Goal: Task Accomplishment & Management: Manage account settings

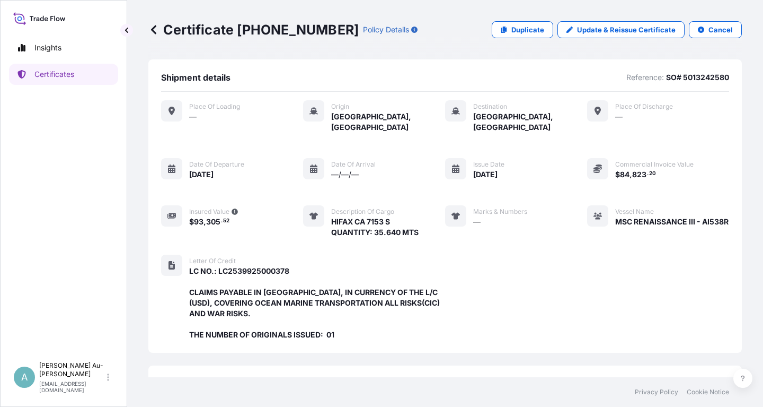
scroll to position [281, 0]
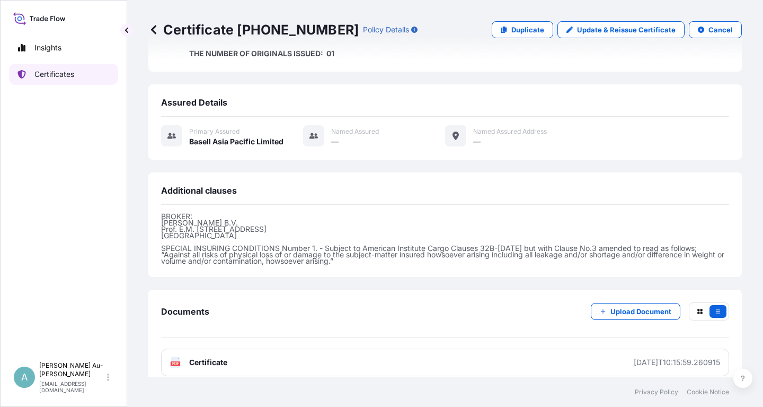
click at [78, 77] on link "Certificates" at bounding box center [63, 74] width 109 height 21
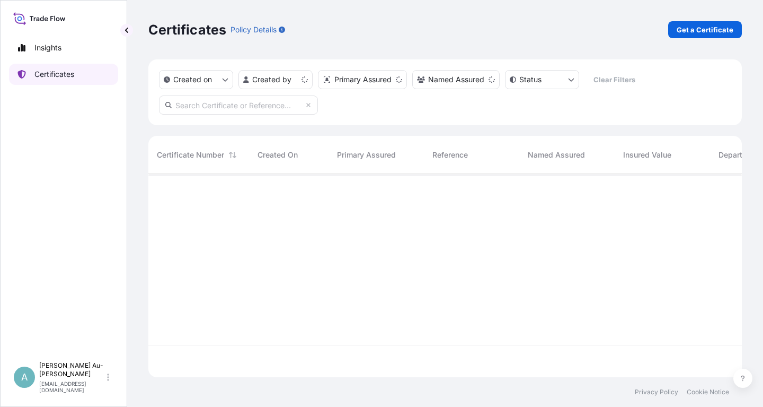
scroll to position [209, 594]
click at [236, 109] on input "text" at bounding box center [238, 104] width 159 height 19
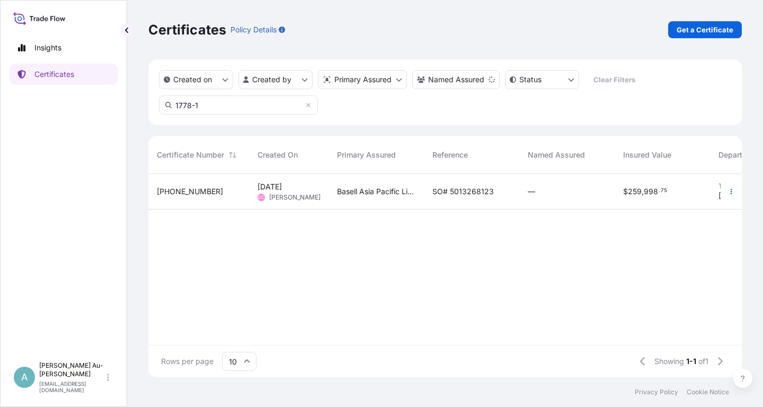
type input "1778-1"
click at [444, 195] on span "SO# 5013268123" at bounding box center [463, 191] width 61 height 11
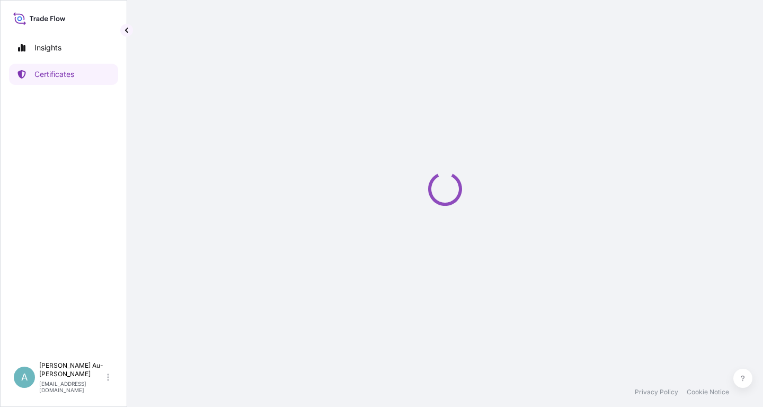
click at [444, 195] on icon "Loading" at bounding box center [445, 188] width 37 height 37
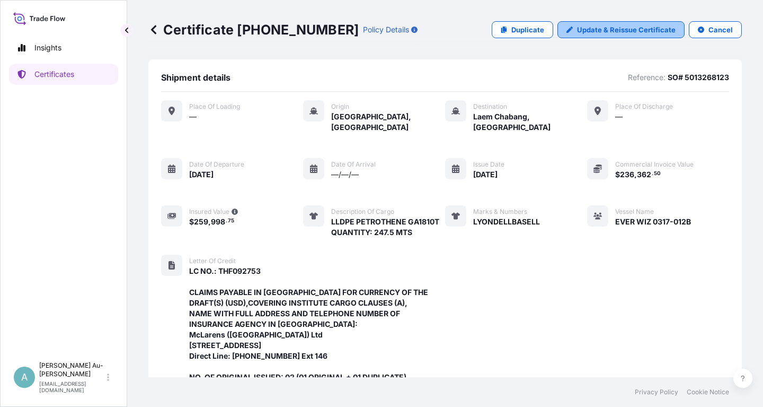
click at [614, 32] on p "Update & Reissue Certificate" at bounding box center [626, 29] width 99 height 11
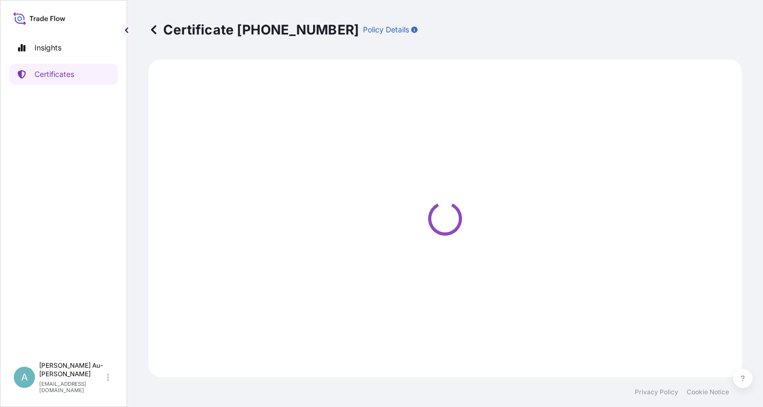
select select "Sea"
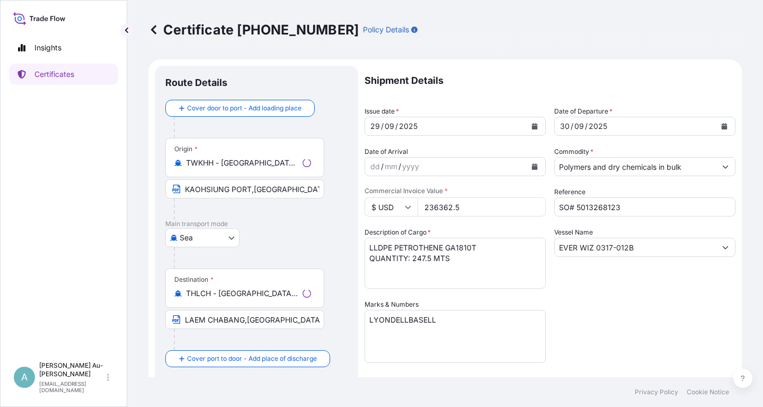
select select "32034"
click at [534, 126] on icon "Calendar" at bounding box center [535, 126] width 6 height 6
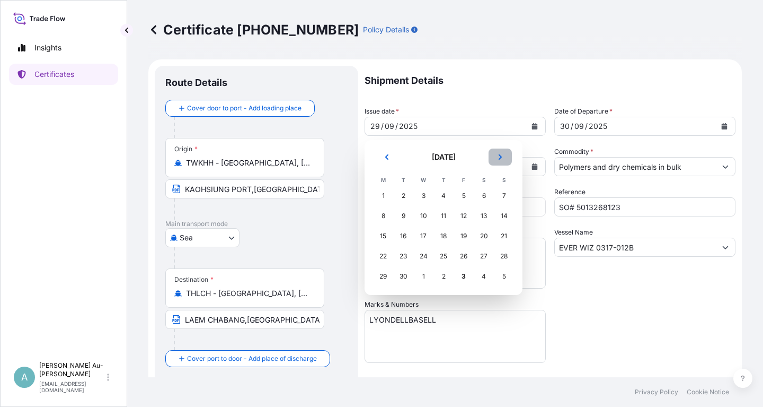
click at [504, 157] on button "Next" at bounding box center [500, 156] width 23 height 17
click at [422, 194] on div "1" at bounding box center [423, 195] width 19 height 19
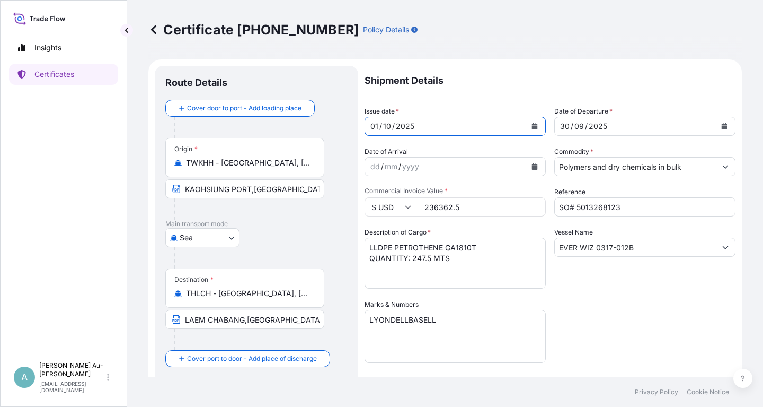
click at [726, 128] on icon "Calendar" at bounding box center [725, 126] width 6 height 6
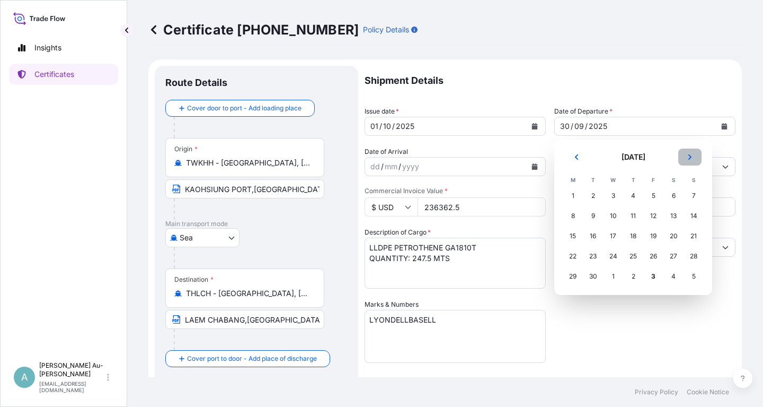
click at [691, 161] on button "Next" at bounding box center [689, 156] width 23 height 17
click at [632, 198] on div "2" at bounding box center [633, 195] width 19 height 19
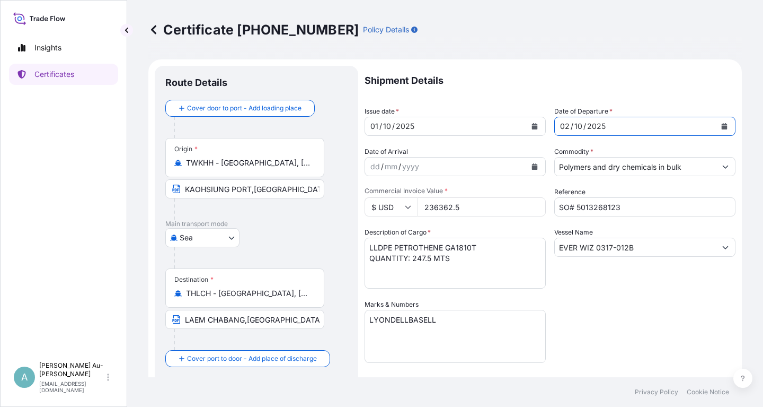
click at [656, 328] on div "Shipment Details Issue date * [DATE] Date of Departure * [DATE] Date of Arrival…" at bounding box center [550, 338] width 371 height 545
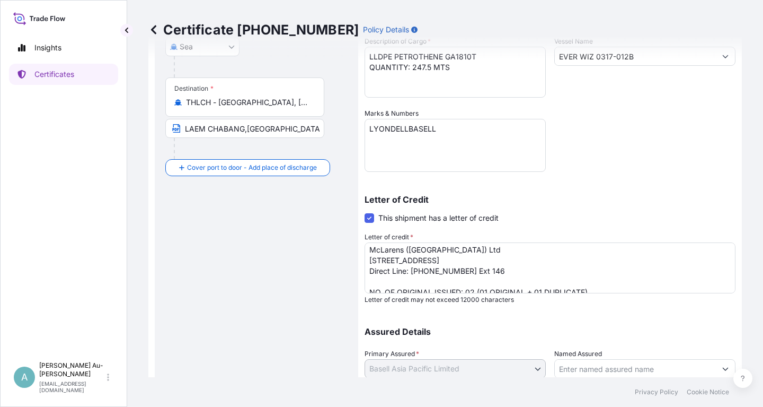
scroll to position [51, 0]
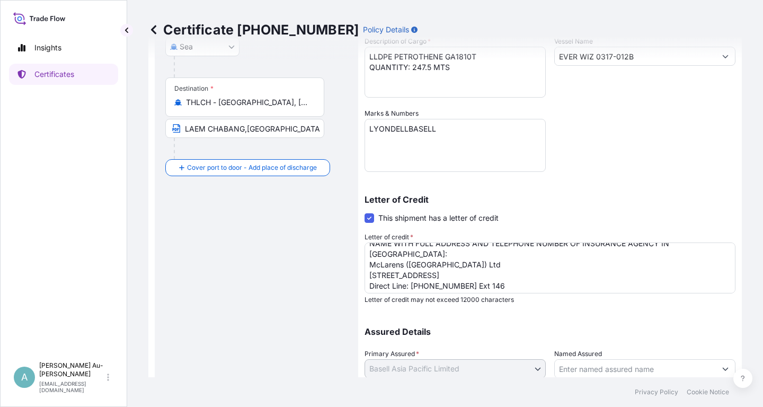
click at [370, 286] on textarea "LC NO.: THF092753 CLAIMS PAYABLE IN [GEOGRAPHIC_DATA] FOR CURRENCY OF THE DRAFT…" at bounding box center [550, 267] width 371 height 51
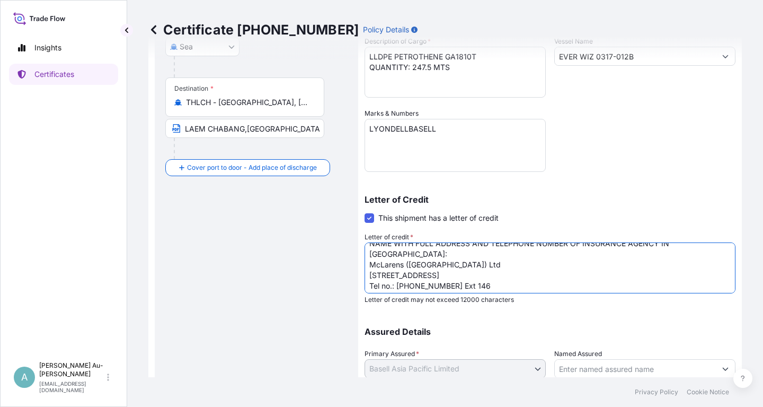
click at [379, 287] on textarea "LC NO.: THF092753 CLAIMS PAYABLE IN [GEOGRAPHIC_DATA] FOR CURRENCY OF THE DRAFT…" at bounding box center [550, 267] width 371 height 51
click at [414, 289] on textarea "LC NO.: THF092753 CLAIMS PAYABLE IN [GEOGRAPHIC_DATA] FOR CURRENCY OF THE DRAFT…" at bounding box center [550, 267] width 371 height 51
click at [661, 277] on textarea "LC NO.: THF092753 CLAIMS PAYABLE IN [GEOGRAPHIC_DATA] FOR CURRENCY OF THE DRAFT…" at bounding box center [550, 267] width 371 height 51
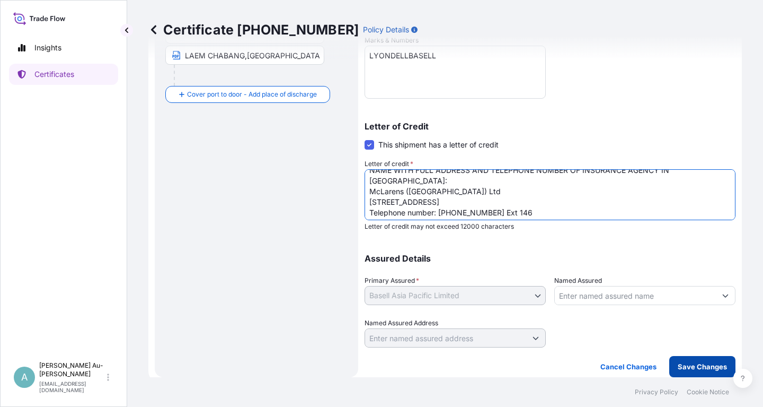
type textarea "LC NO.: THF092753 CLAIMS PAYABLE IN [GEOGRAPHIC_DATA] FOR CURRENCY OF THE DRAFT…"
click at [697, 364] on p "Save Changes" at bounding box center [702, 366] width 49 height 11
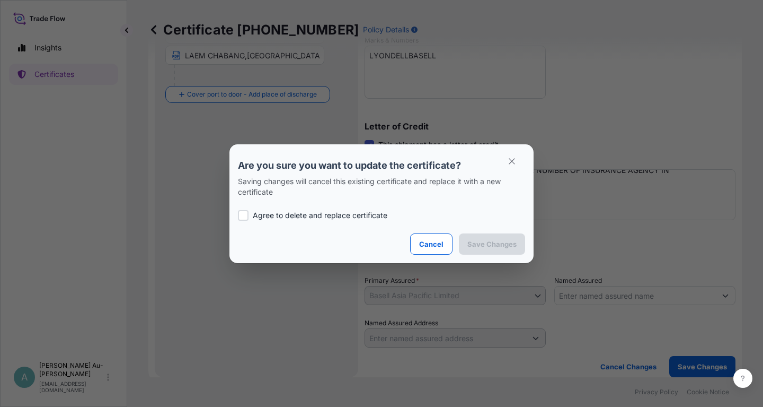
click at [319, 213] on p "Agree to delete and replace certificate" at bounding box center [320, 215] width 135 height 11
checkbox input "true"
click at [475, 243] on p "Save Changes" at bounding box center [492, 244] width 49 height 11
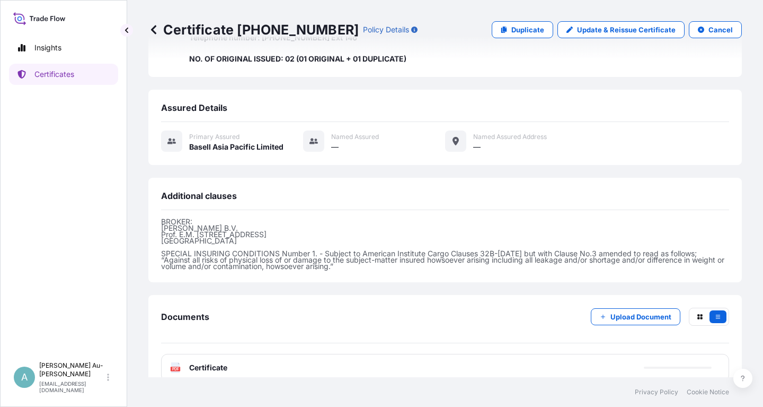
scroll to position [355, 0]
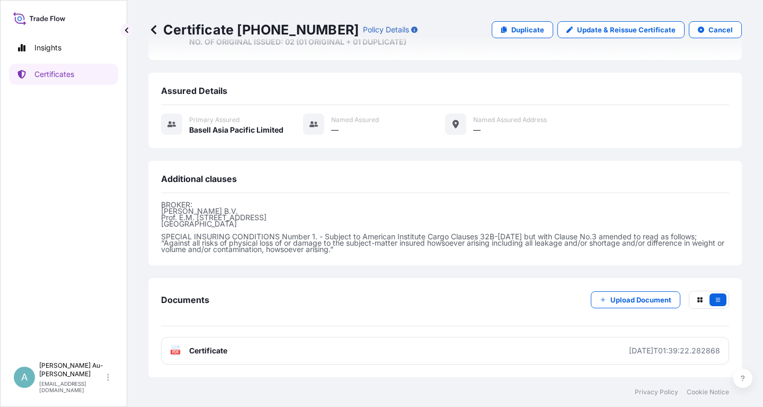
click at [245, 356] on link "PDF Certificate [DATE]T01:39:22.282868" at bounding box center [445, 351] width 568 height 28
click at [66, 78] on p "Certificates" at bounding box center [54, 74] width 40 height 11
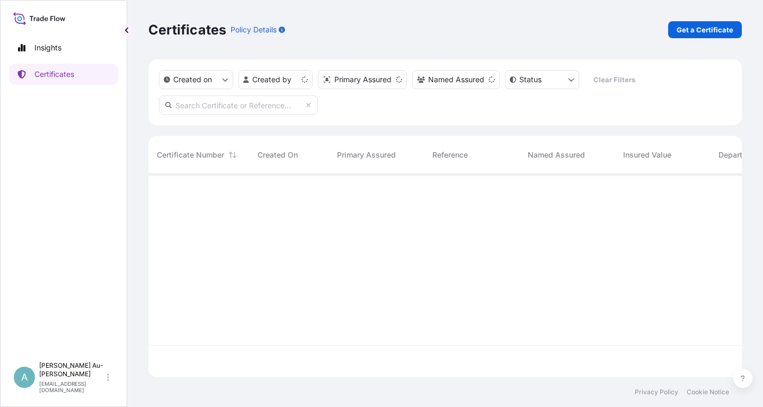
scroll to position [209, 594]
click at [218, 103] on input "text" at bounding box center [238, 104] width 159 height 19
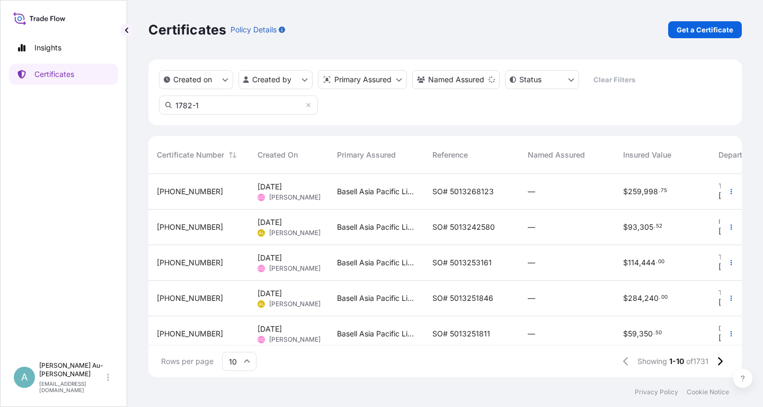
type input "1782-1"
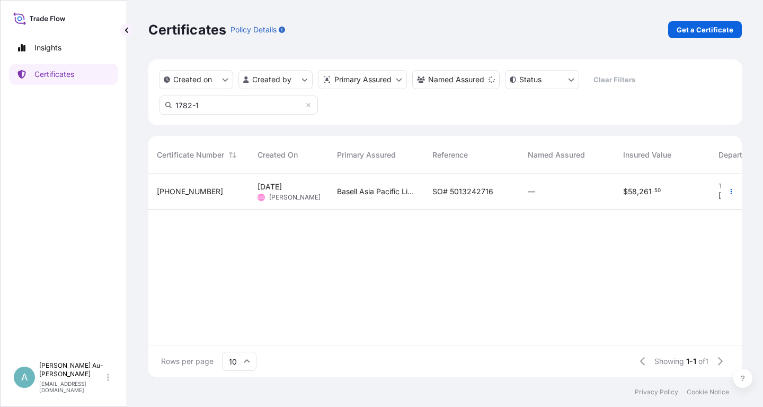
click at [449, 193] on span "SO# 5013242716" at bounding box center [463, 191] width 61 height 11
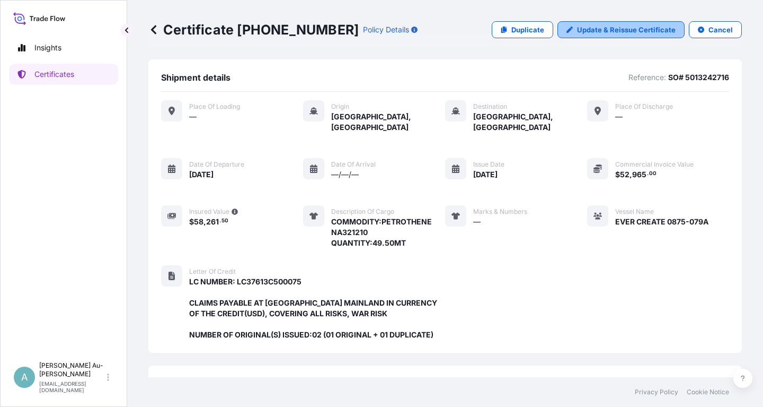
click at [632, 32] on p "Update & Reissue Certificate" at bounding box center [626, 29] width 99 height 11
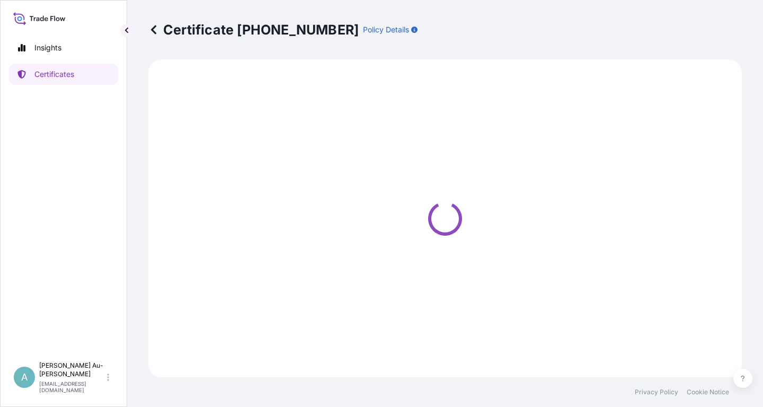
select select "Sea"
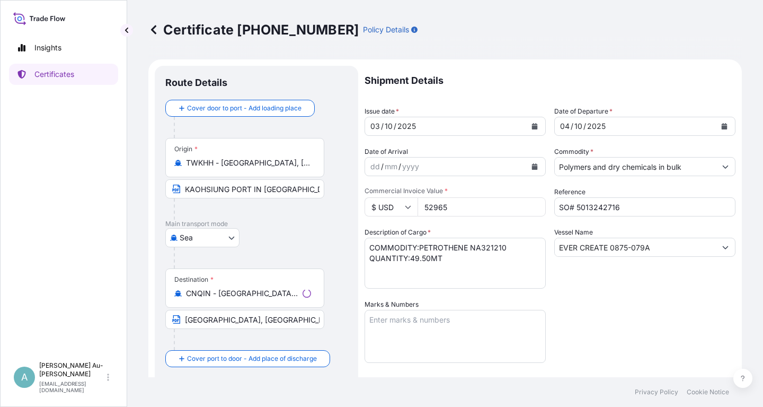
select select "32034"
click at [535, 129] on button "Calendar" at bounding box center [534, 126] width 17 height 17
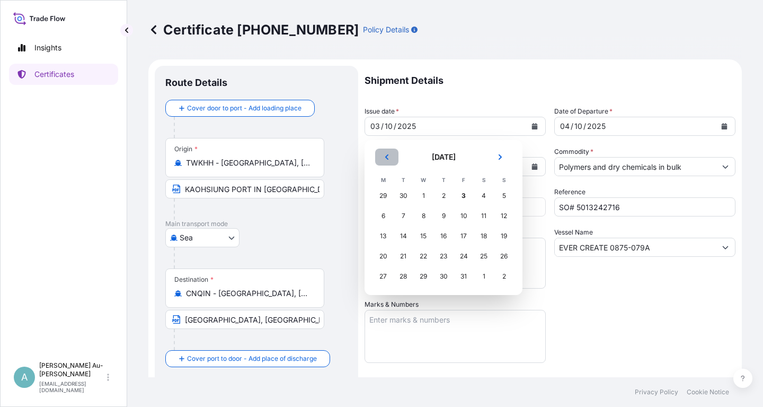
click at [386, 156] on icon "Previous" at bounding box center [387, 157] width 6 height 6
click at [400, 278] on div "30" at bounding box center [403, 276] width 19 height 19
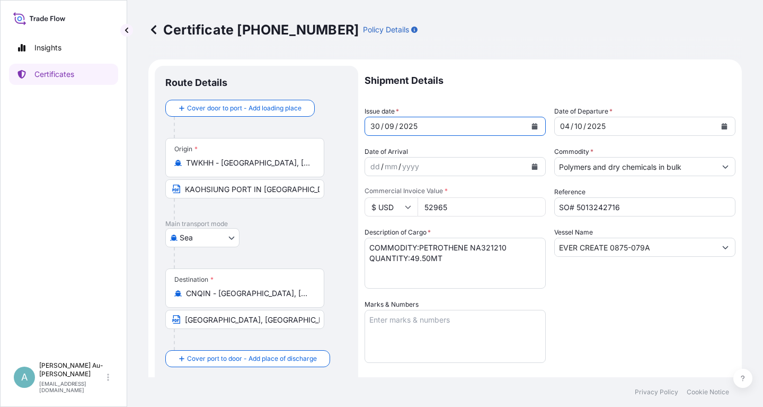
click at [729, 130] on button "Calendar" at bounding box center [724, 126] width 17 height 17
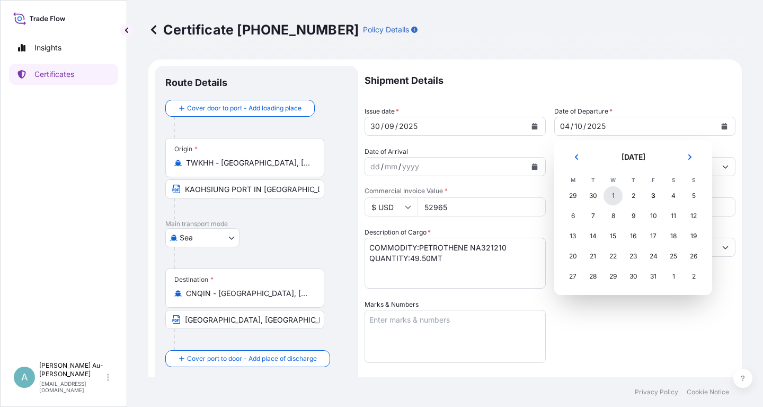
click at [611, 197] on div "1" at bounding box center [613, 195] width 19 height 19
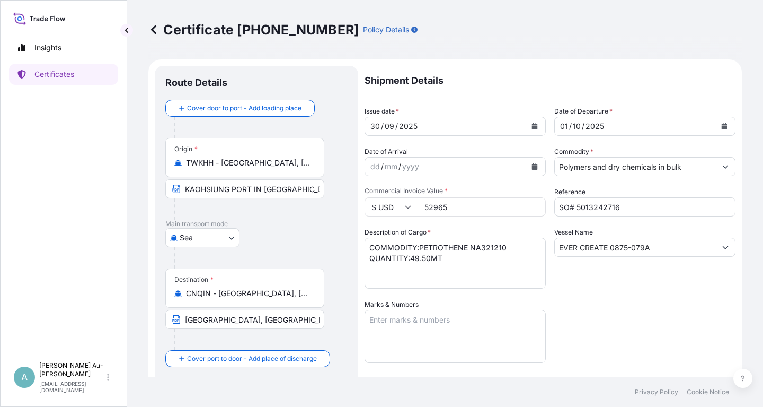
click at [605, 294] on div "Shipment Details Issue date * [DATE] Date of Departure * [DATE] Date of Arrival…" at bounding box center [550, 338] width 371 height 545
drag, startPoint x: 651, startPoint y: 249, endPoint x: 580, endPoint y: 252, distance: 71.1
click at [580, 252] on input "EVER CREATE 0875-079A" at bounding box center [635, 246] width 161 height 19
drag, startPoint x: 660, startPoint y: 248, endPoint x: 541, endPoint y: 261, distance: 120.0
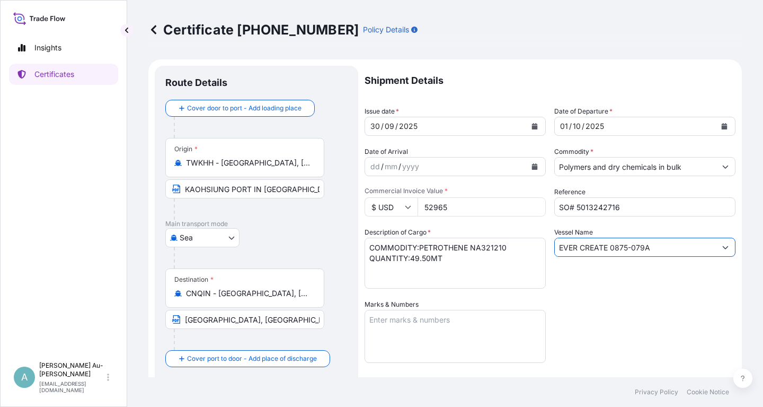
click at [555, 257] on input "EVER CREATE 0875-079A" at bounding box center [635, 246] width 161 height 19
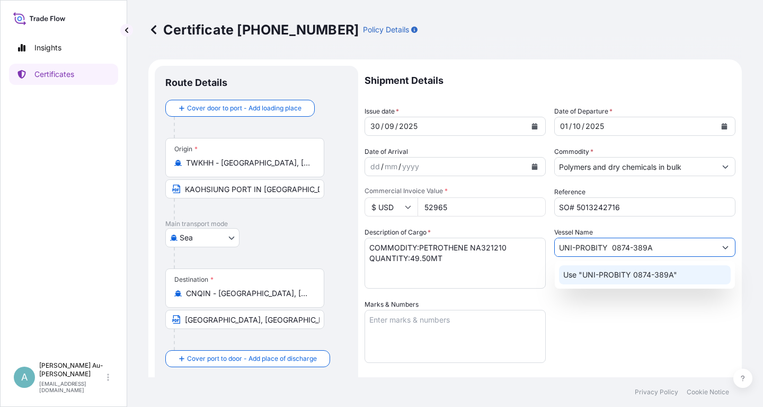
type input "UNI-PROBITY 0874-389A"
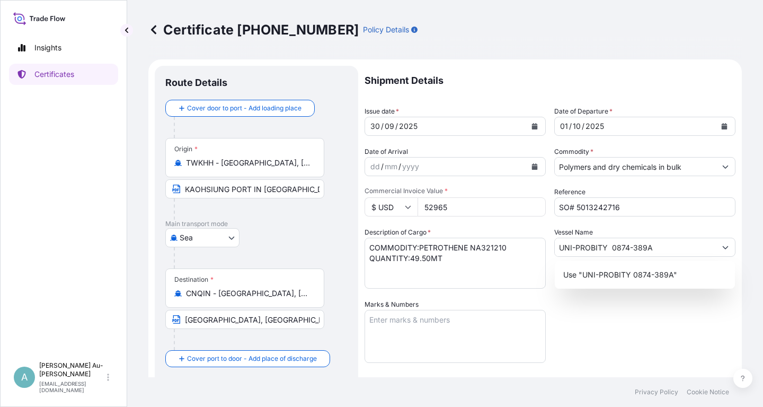
drag, startPoint x: 650, startPoint y: 324, endPoint x: 636, endPoint y: 321, distance: 14.8
click at [645, 323] on div "Shipment Details Issue date * [DATE] Date of Departure * [DATE] Date of Arrival…" at bounding box center [550, 338] width 371 height 545
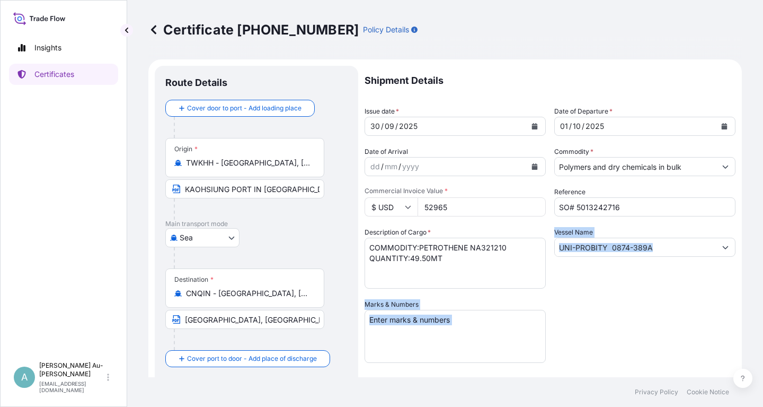
click at [650, 330] on div "Shipment Details Issue date * [DATE] Date of Departure * [DATE] Date of Arrival…" at bounding box center [550, 338] width 371 height 545
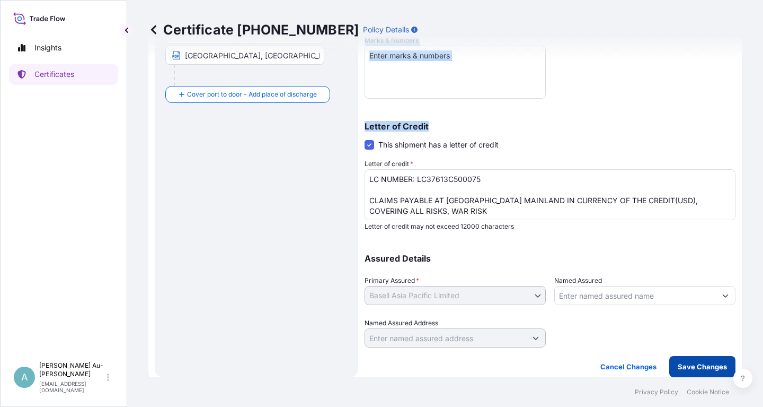
click at [678, 363] on button "Save Changes" at bounding box center [702, 366] width 66 height 21
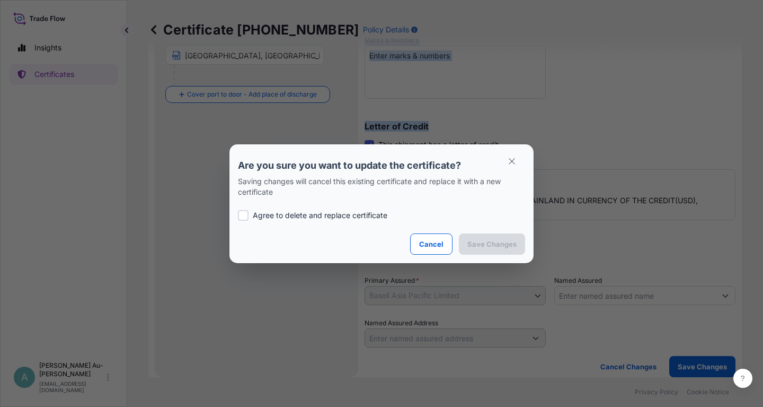
click at [346, 211] on p "Agree to delete and replace certificate" at bounding box center [320, 215] width 135 height 11
checkbox input "true"
click at [477, 245] on p "Save Changes" at bounding box center [492, 244] width 49 height 11
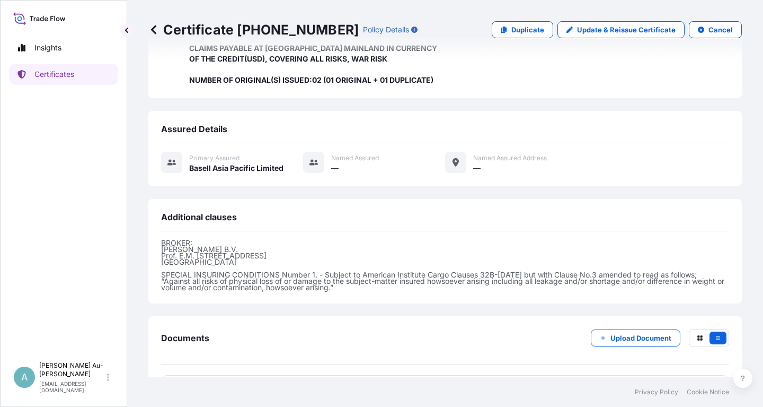
scroll to position [281, 0]
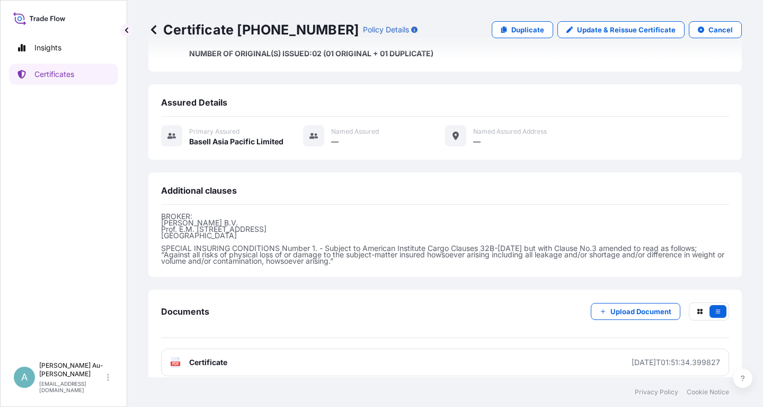
click at [304, 356] on link "PDF Certificate [DATE]T01:51:34.399827" at bounding box center [445, 362] width 568 height 28
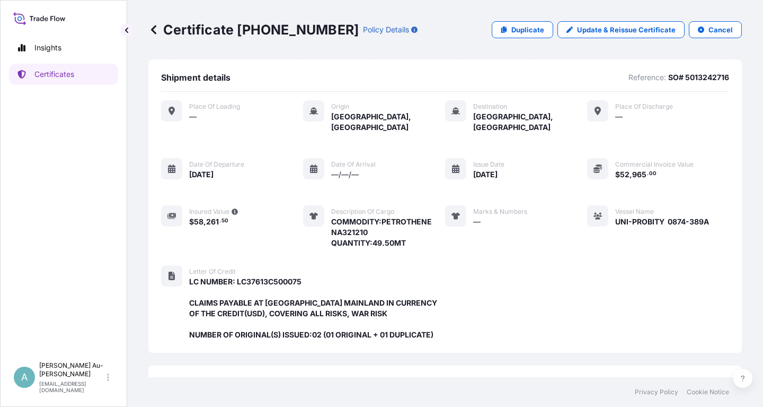
click at [712, 211] on div "Place of Loading — Origin [GEOGRAPHIC_DATA], [GEOGRAPHIC_DATA] Destination [GEO…" at bounding box center [445, 174] width 568 height 148
drag, startPoint x: 711, startPoint y: 209, endPoint x: 608, endPoint y: 213, distance: 102.4
click at [608, 213] on div "Place of Loading — Origin [GEOGRAPHIC_DATA], [GEOGRAPHIC_DATA] Destination [GEO…" at bounding box center [445, 174] width 568 height 148
click at [621, 217] on div "Vessel Name UNI-PROBITY 0874-389A" at bounding box center [648, 226] width 122 height 43
drag, startPoint x: 715, startPoint y: 211, endPoint x: 616, endPoint y: 215, distance: 98.1
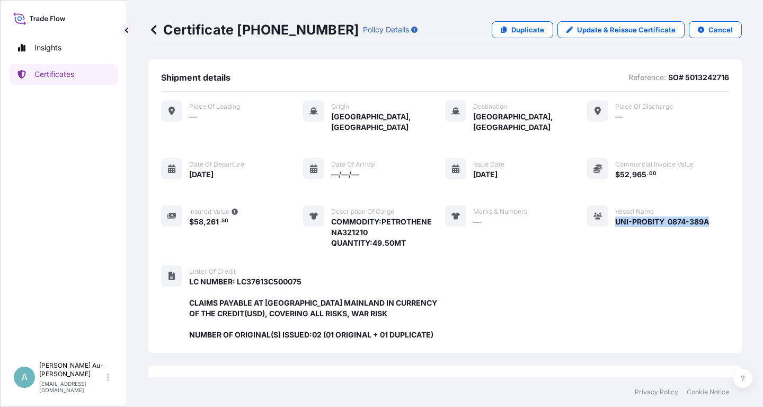
click at [616, 215] on div "Place of Loading — Origin [GEOGRAPHIC_DATA], [GEOGRAPHIC_DATA] Destination [GEO…" at bounding box center [445, 174] width 568 height 148
copy span "UNI-PROBITY 0874-389A"
